Goal: Task Accomplishment & Management: Manage account settings

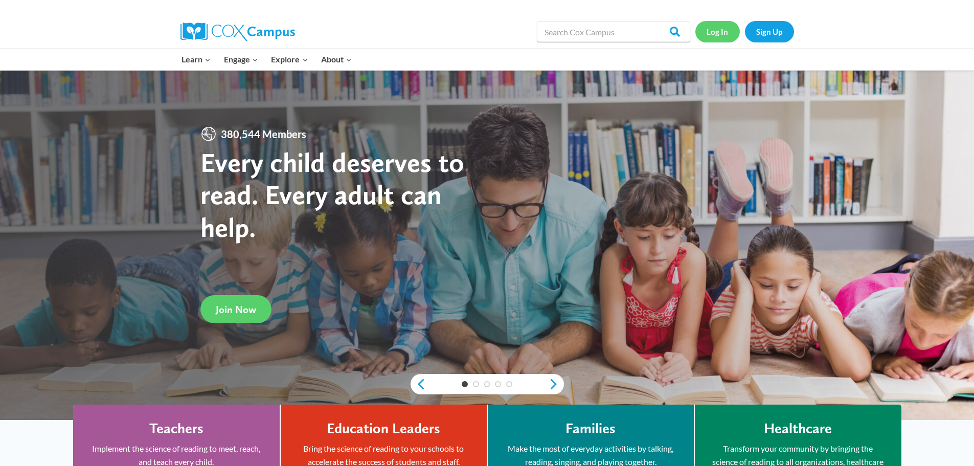
click at [727, 32] on link "Log In" at bounding box center [718, 31] width 45 height 21
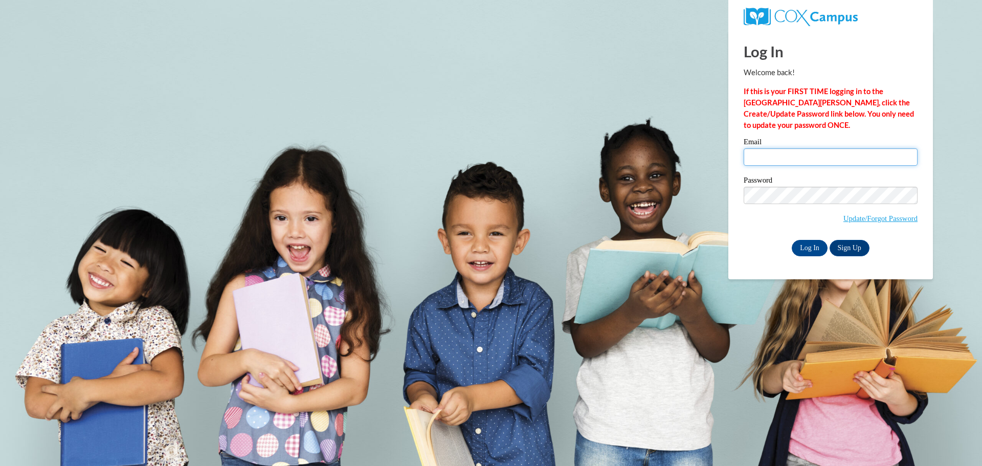
click at [762, 157] on input "Email" at bounding box center [831, 156] width 174 height 17
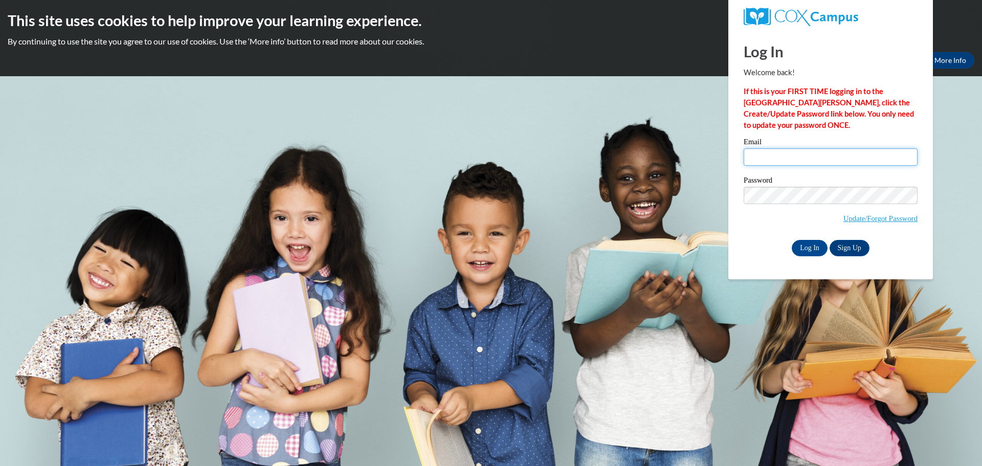
type input "[PERSON_NAME][EMAIL_ADDRESS][PERSON_NAME][DOMAIN_NAME]"
